Goal: Transaction & Acquisition: Purchase product/service

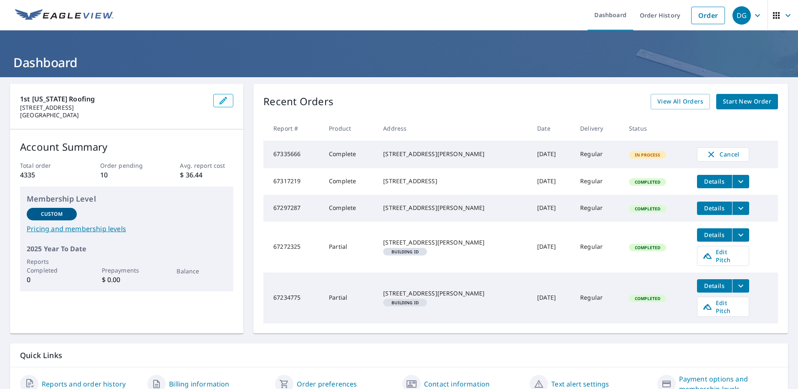
click at [736, 187] on icon "filesDropdownBtn-67317219" at bounding box center [741, 182] width 10 height 10
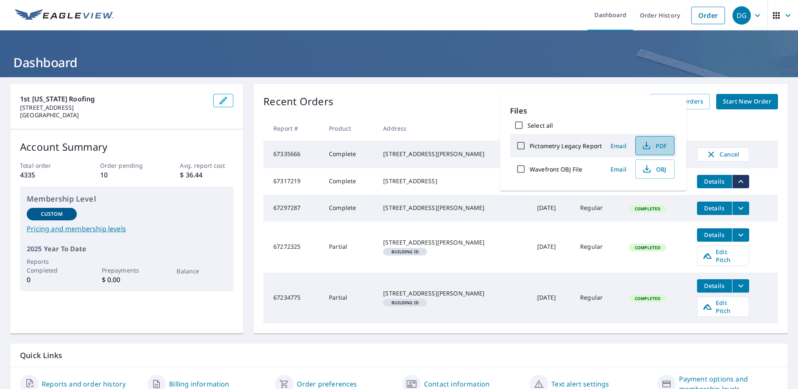
click at [652, 146] on span "PDF" at bounding box center [654, 146] width 27 height 10
click at [735, 100] on span "Start New Order" at bounding box center [747, 101] width 48 height 10
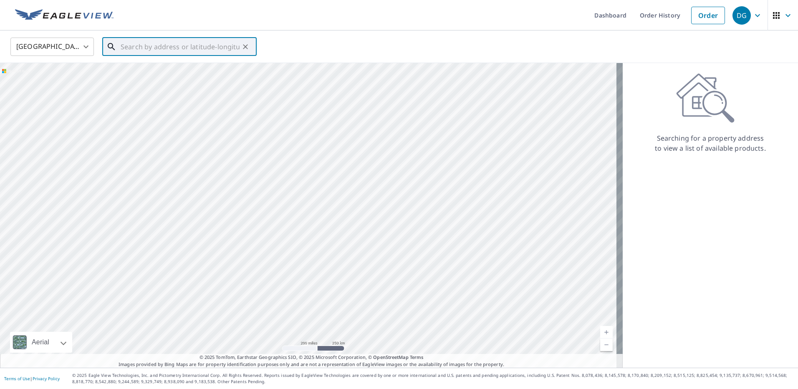
click at [159, 48] on input "text" at bounding box center [180, 46] width 119 height 23
click at [161, 46] on input "text" at bounding box center [180, 46] width 119 height 23
paste input "[STREET_ADDRESS]"
click at [131, 79] on p "[GEOGRAPHIC_DATA]" at bounding box center [184, 80] width 131 height 8
type input "[STREET_ADDRESS][PERSON_NAME]"
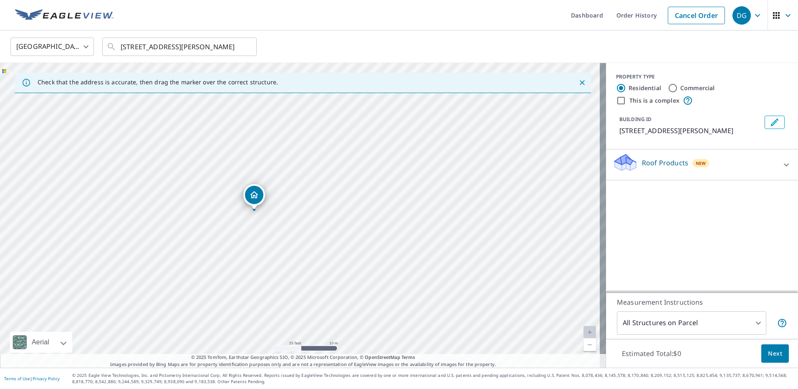
click at [645, 166] on p "Roof Products" at bounding box center [665, 163] width 46 height 10
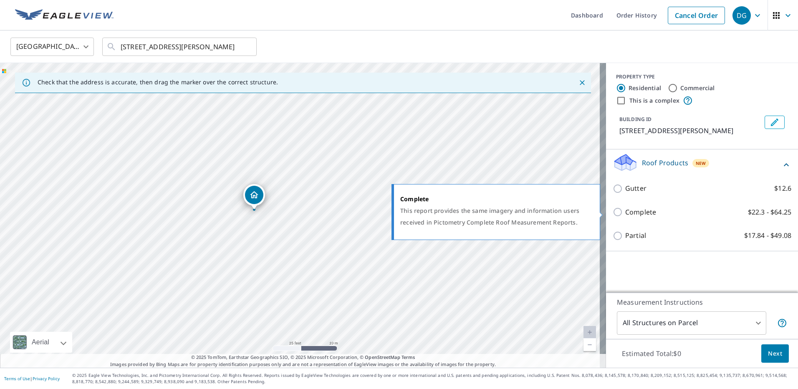
click at [625, 214] on p "Complete" at bounding box center [640, 212] width 31 height 10
click at [620, 214] on input "Complete $22.3 - $64.25" at bounding box center [619, 212] width 13 height 10
checkbox input "true"
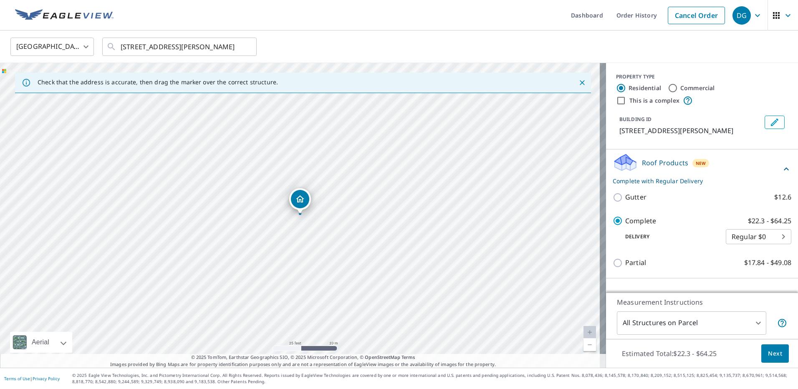
click at [653, 323] on body "DG DG Dashboard Order History Cancel Order DG [GEOGRAPHIC_DATA] [GEOGRAPHIC_DAT…" at bounding box center [399, 194] width 798 height 389
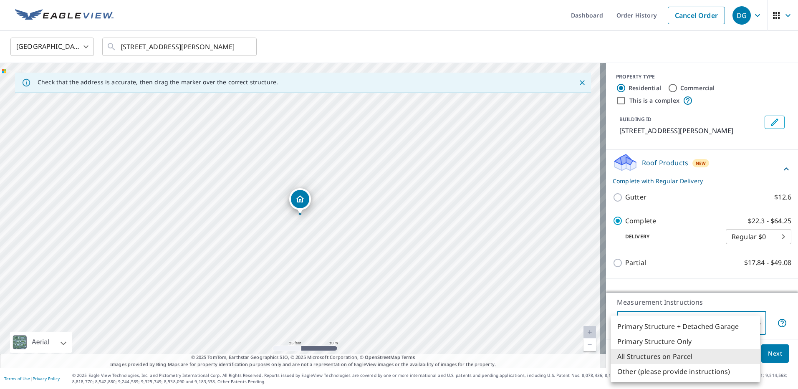
click at [677, 301] on div at bounding box center [399, 194] width 798 height 389
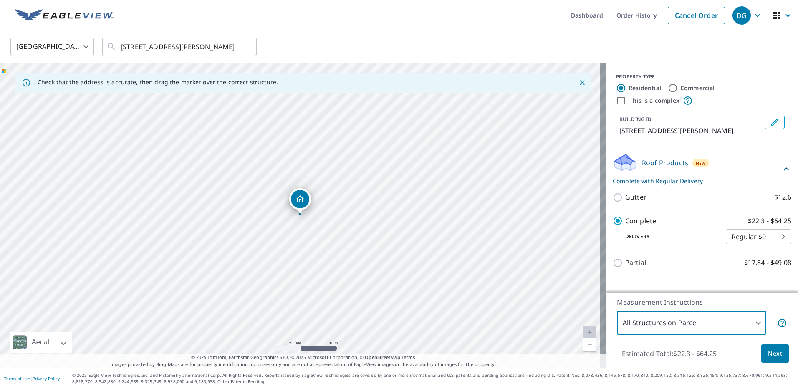
click at [708, 323] on body "DG DG Dashboard Order History Cancel Order DG [GEOGRAPHIC_DATA] [GEOGRAPHIC_DAT…" at bounding box center [399, 194] width 798 height 389
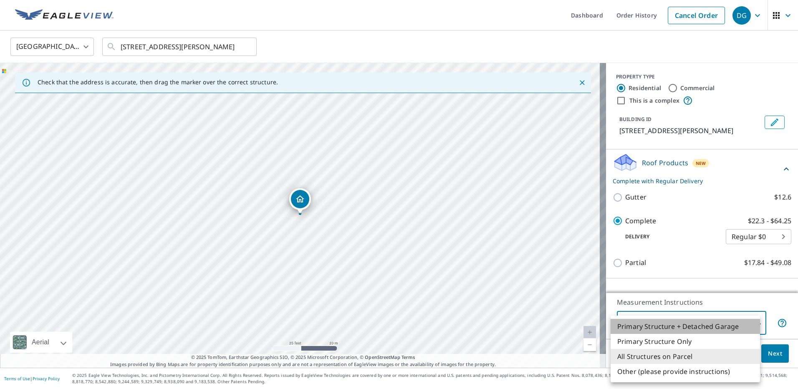
click at [689, 326] on li "Primary Structure + Detached Garage" at bounding box center [684, 326] width 149 height 15
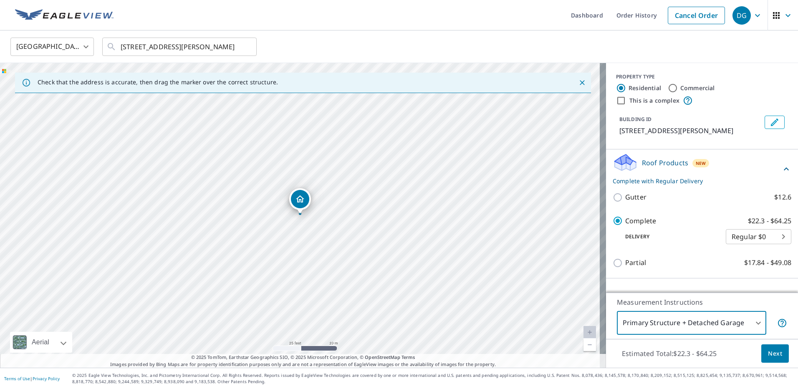
click at [689, 326] on body "DG DG Dashboard Order History Cancel Order DG [GEOGRAPHIC_DATA] [GEOGRAPHIC_DAT…" at bounding box center [399, 194] width 798 height 389
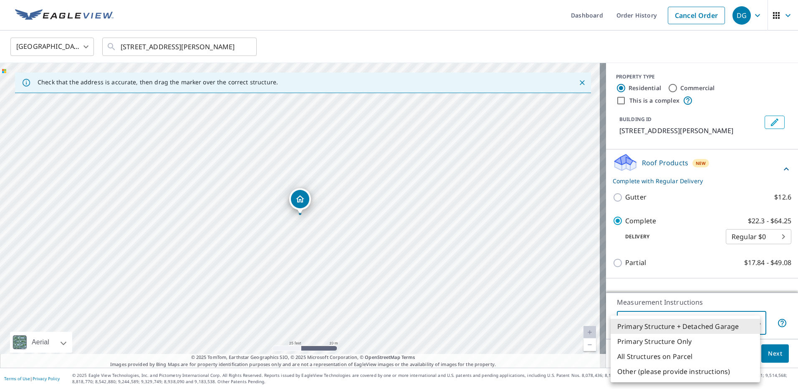
click at [661, 356] on li "All Structures on Parcel" at bounding box center [684, 356] width 149 height 15
type input "3"
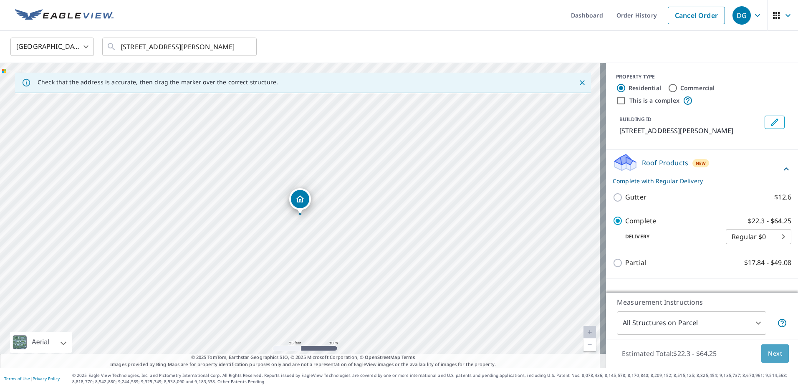
click at [772, 353] on span "Next" at bounding box center [775, 353] width 14 height 10
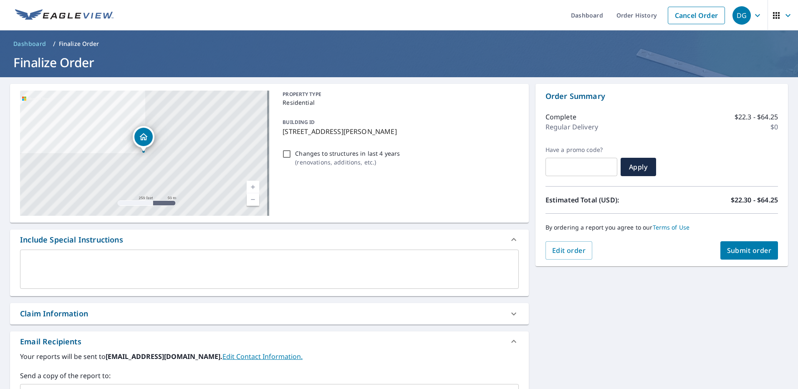
click at [36, 316] on div "Claim Information" at bounding box center [54, 313] width 68 height 11
checkbox input "true"
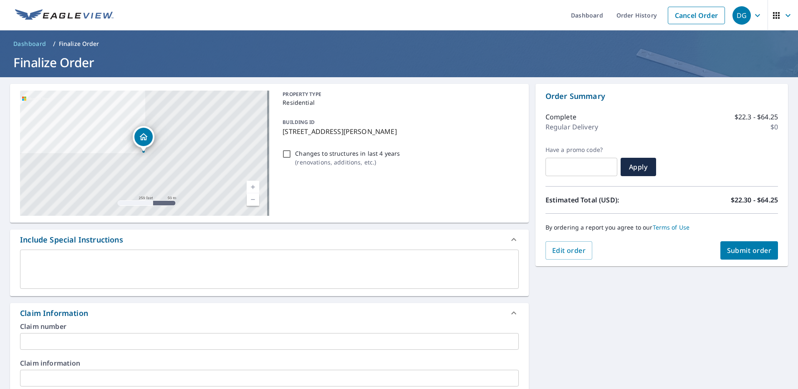
click at [30, 330] on label "Claim number" at bounding box center [269, 326] width 499 height 7
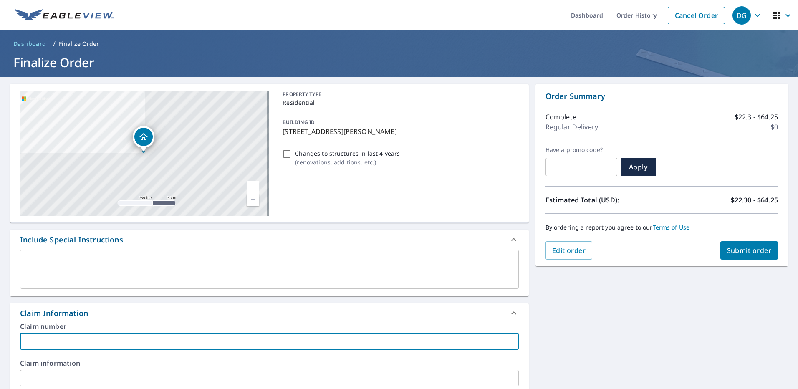
click at [48, 344] on input "text" at bounding box center [269, 341] width 499 height 17
type input "0"
checkbox input "true"
type input "07"
checkbox input "true"
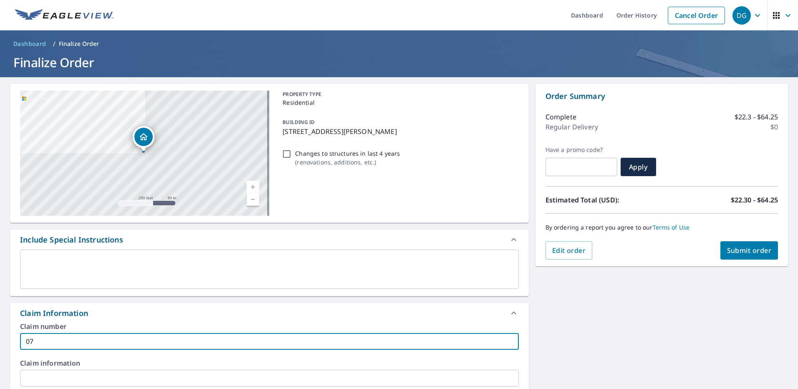
type input "07-"
checkbox input "true"
type input "07-"
checkbox input "true"
type input "07- C"
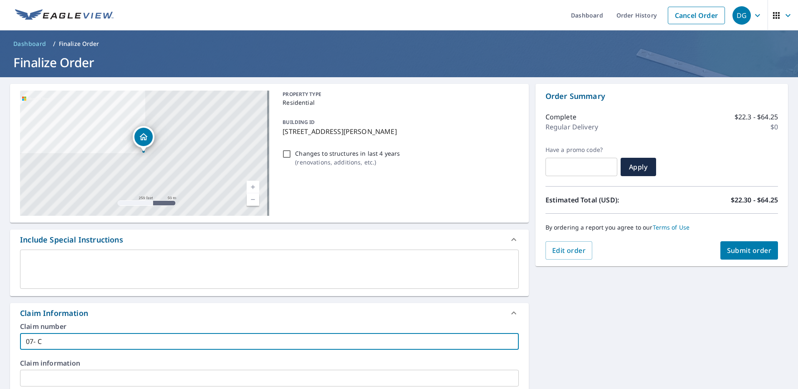
checkbox input "true"
type input "07- Cr"
checkbox input "true"
type input "07- Crh"
checkbox input "true"
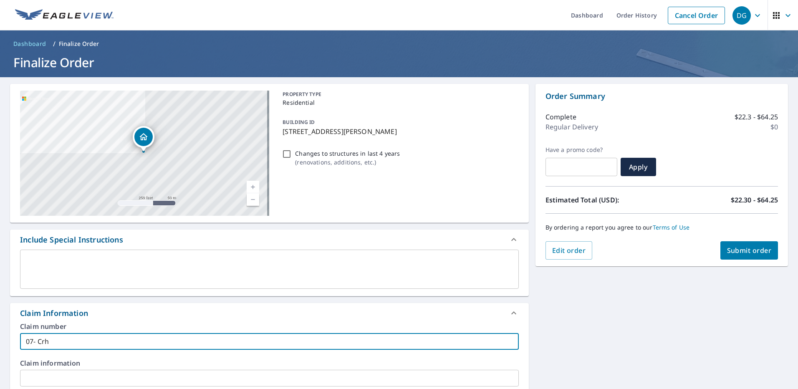
type input "07- Crhi"
checkbox input "true"
type input "07- Crh"
checkbox input "true"
type input "07- Cr"
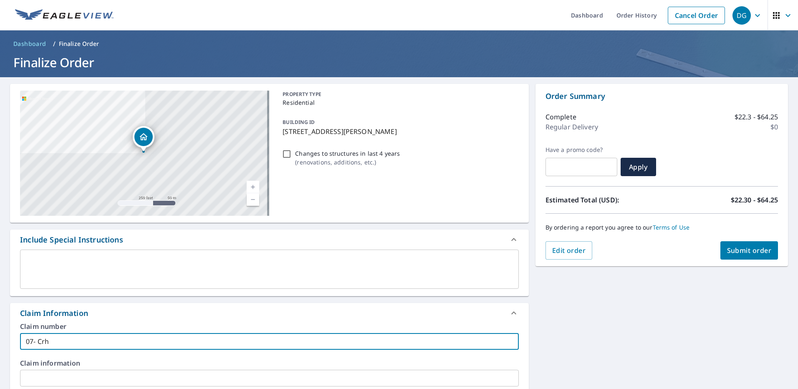
checkbox input "true"
type input "07- C"
checkbox input "true"
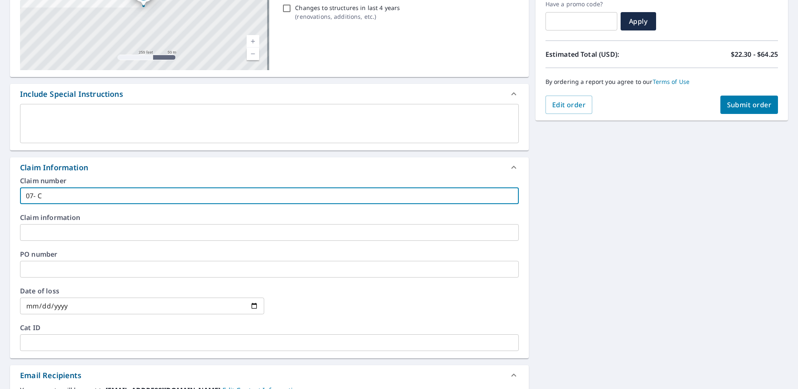
type input "07- Ch"
checkbox input "true"
type input "07- Chr"
checkbox input "true"
type input "07- Chri"
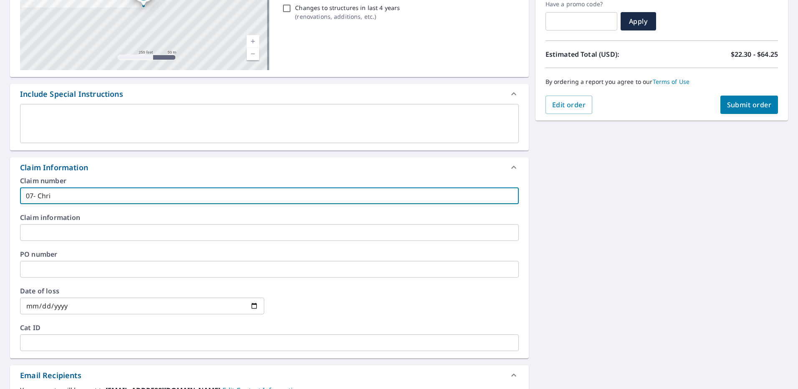
checkbox input "true"
type input "07- [PERSON_NAME]"
checkbox input "true"
type input "07- [PERSON_NAME]"
checkbox input "true"
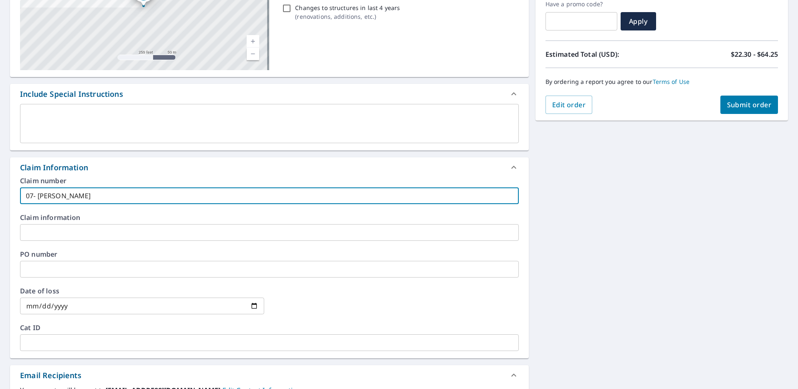
type input "07- [PERSON_NAME]"
checkbox input "true"
type input "07- [PERSON_NAME]"
checkbox input "true"
type input "07- [PERSON_NAME]"
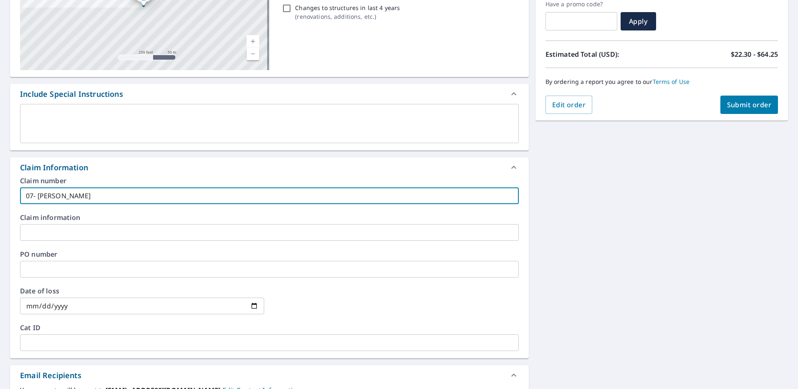
checkbox input "true"
type input "07- [PERSON_NAME]"
checkbox input "true"
drag, startPoint x: 82, startPoint y: 196, endPoint x: -2, endPoint y: 199, distance: 83.9
click at [0, 199] on html "DG DG Dashboard Order History Cancel Order DG Dashboard / Finalize Order Finali…" at bounding box center [399, 194] width 798 height 389
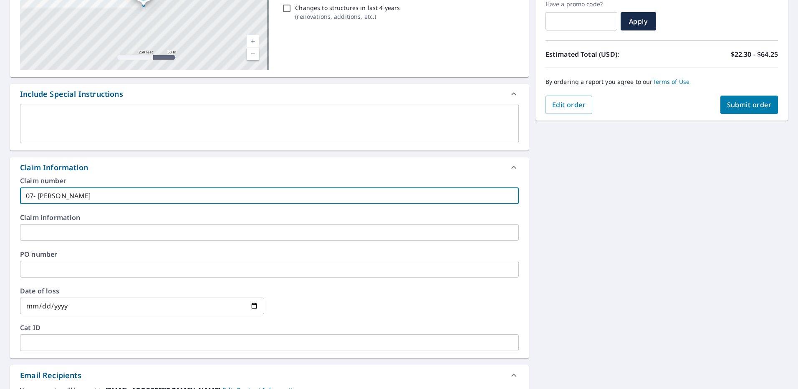
type input "07- [PERSON_NAME]"
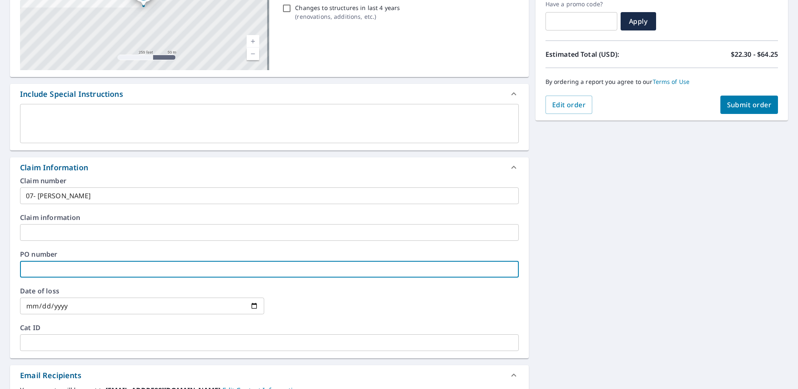
click at [34, 267] on input "text" at bounding box center [269, 269] width 499 height 17
paste input "07- [PERSON_NAME]"
type input "07- [PERSON_NAME]"
checkbox input "true"
type input "07- [PERSON_NAME]"
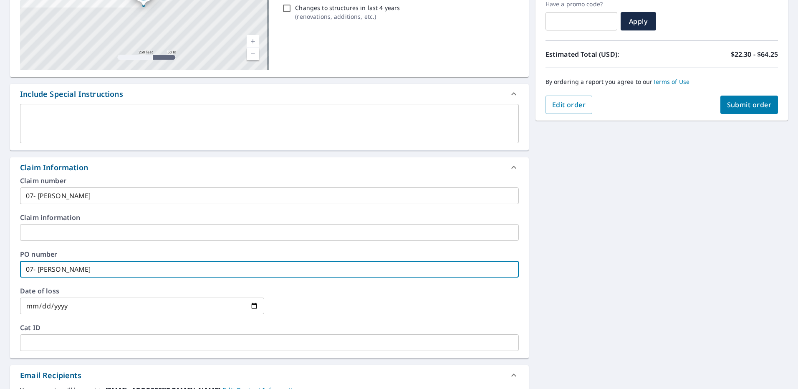
click at [760, 106] on span "Submit order" at bounding box center [749, 104] width 45 height 9
checkbox input "true"
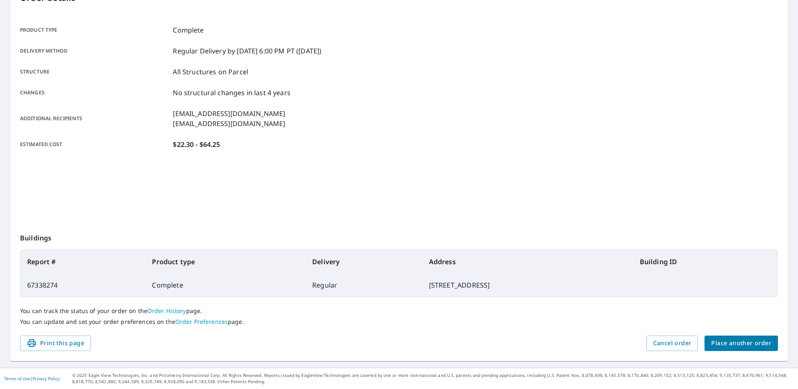
scroll to position [102, 0]
